Goal: Navigation & Orientation: Find specific page/section

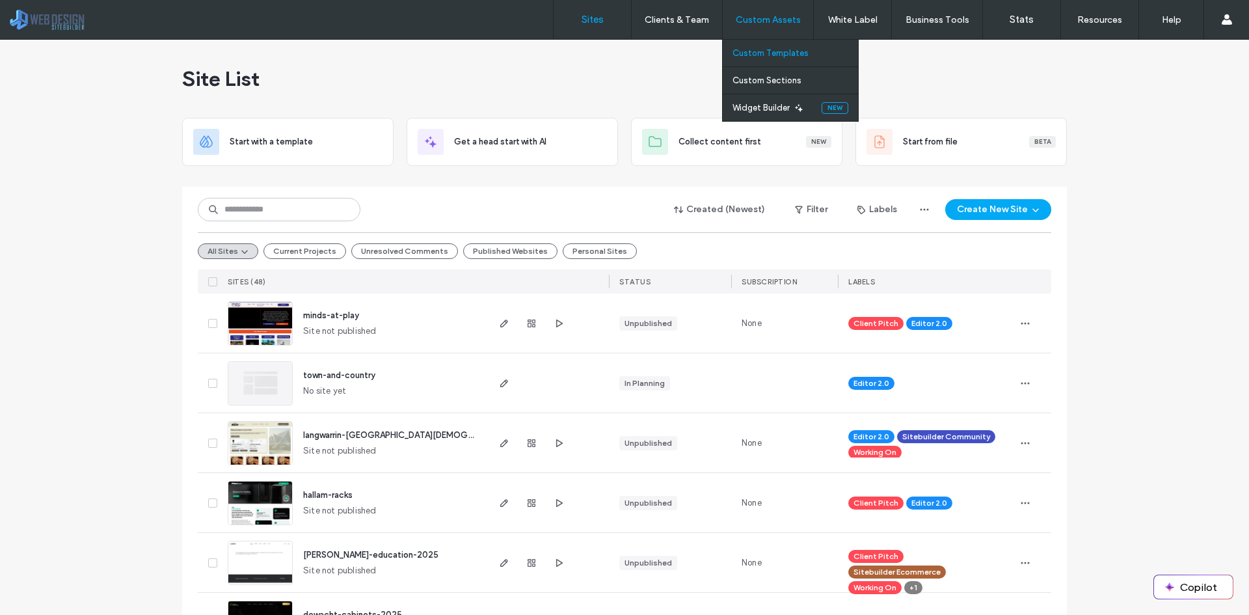
drag, startPoint x: 0, startPoint y: 0, endPoint x: 776, endPoint y: 49, distance: 777.7
click at [776, 49] on label "Custom Templates" at bounding box center [771, 53] width 76 height 10
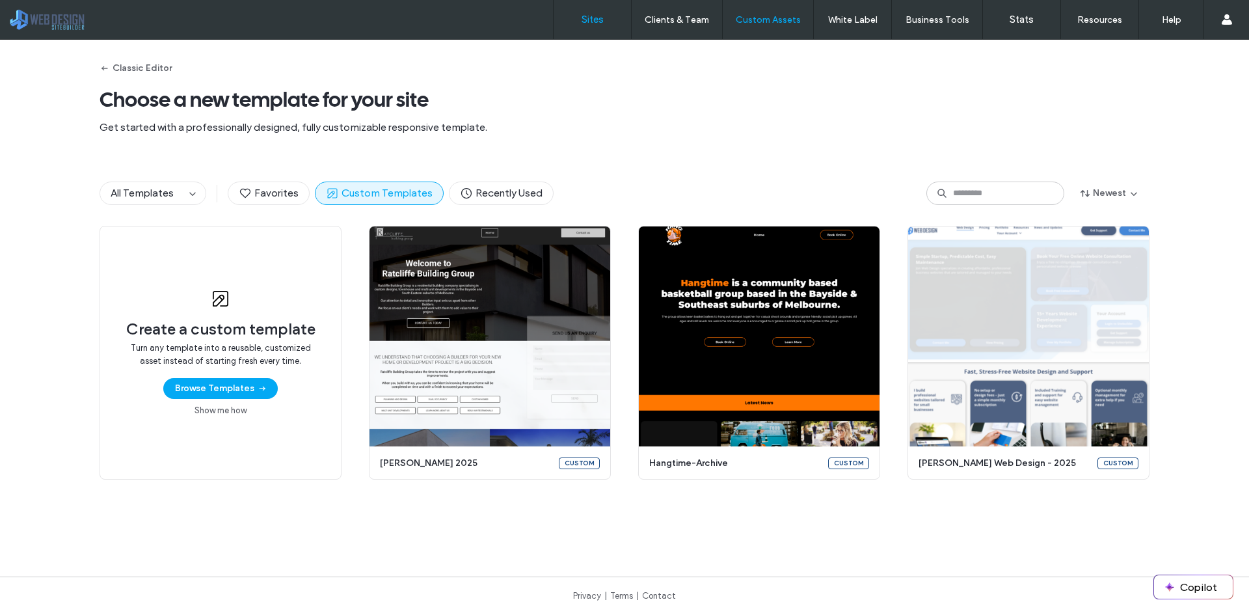
click at [591, 23] on label "Sites" at bounding box center [593, 20] width 22 height 12
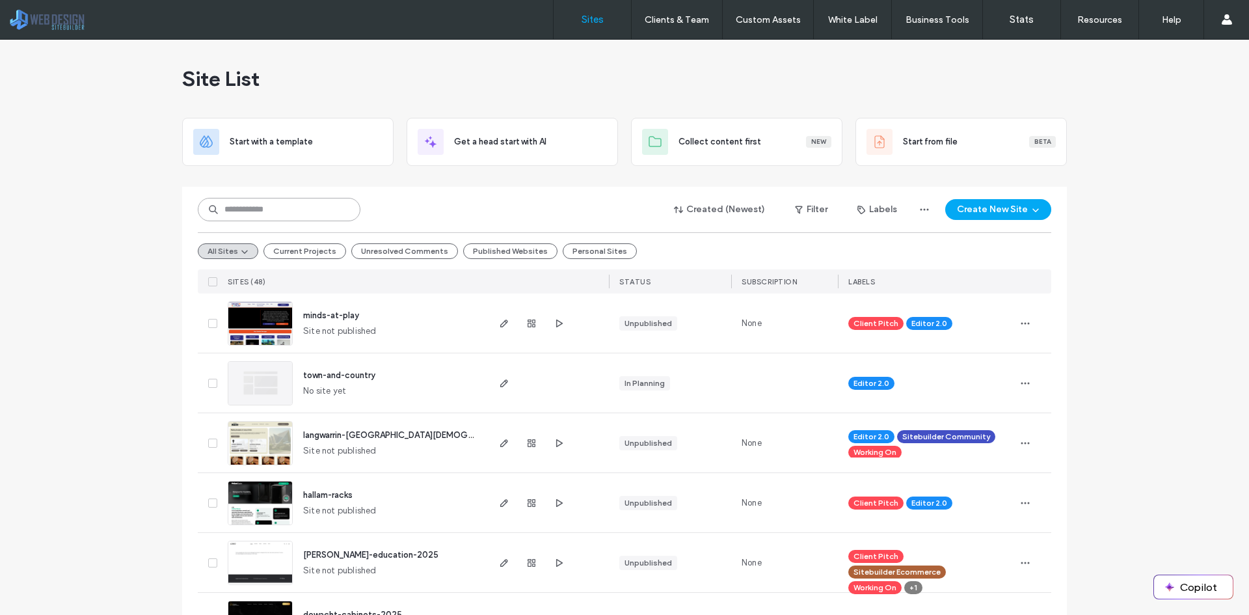
click at [312, 203] on input at bounding box center [279, 209] width 163 height 23
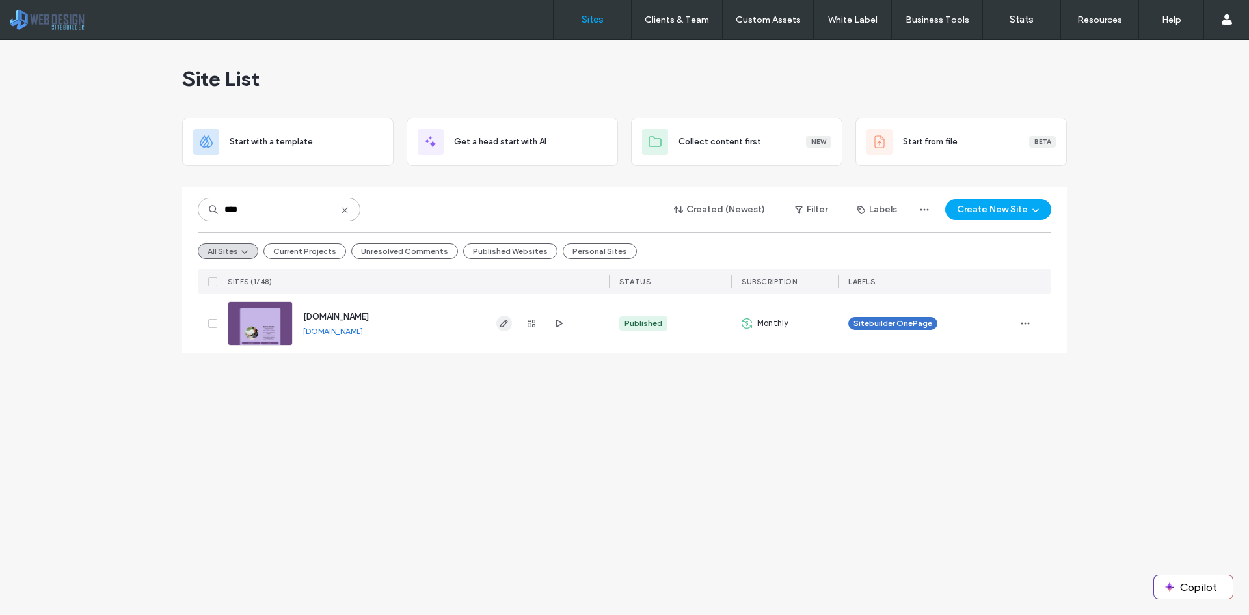
type input "****"
click at [509, 326] on icon "button" at bounding box center [504, 323] width 10 height 10
